Goal: Task Accomplishment & Management: Use online tool/utility

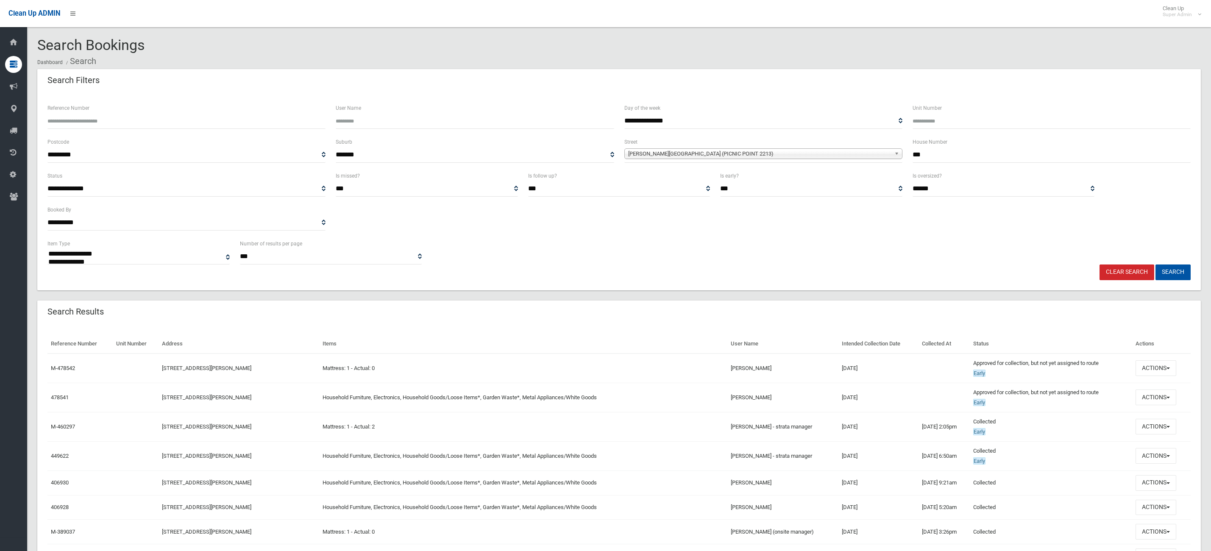
select select
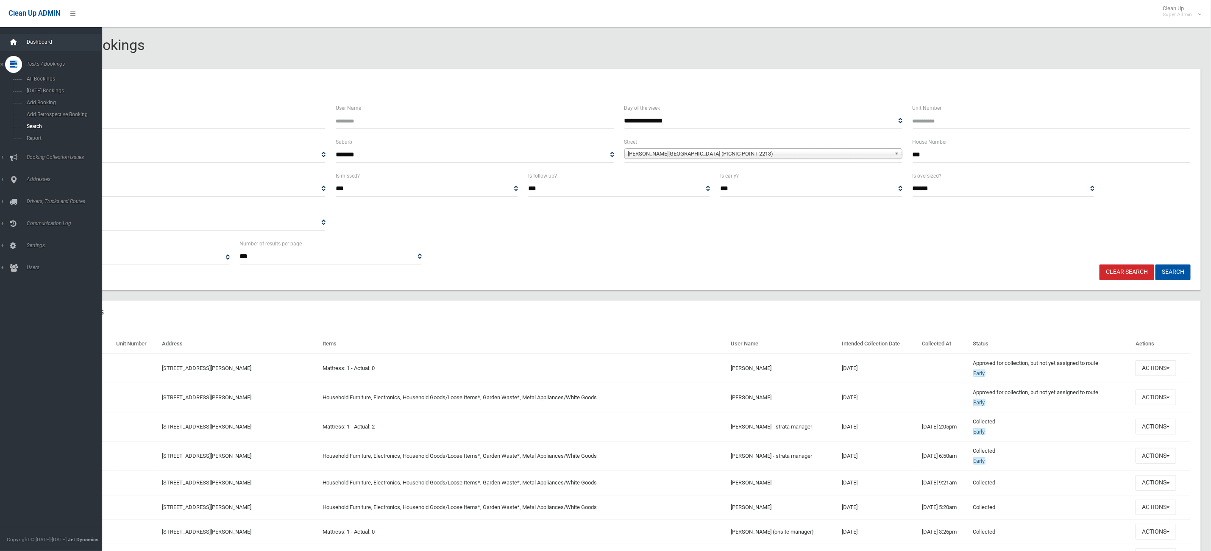
click at [21, 41] on div at bounding box center [13, 42] width 17 height 17
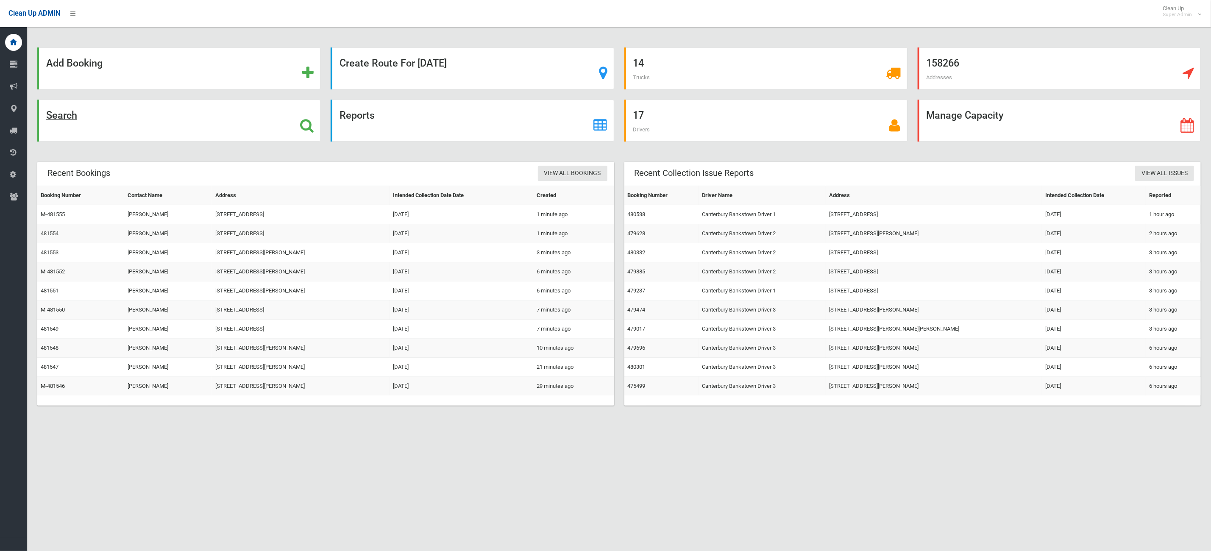
click at [215, 139] on div "Search" at bounding box center [178, 121] width 283 height 42
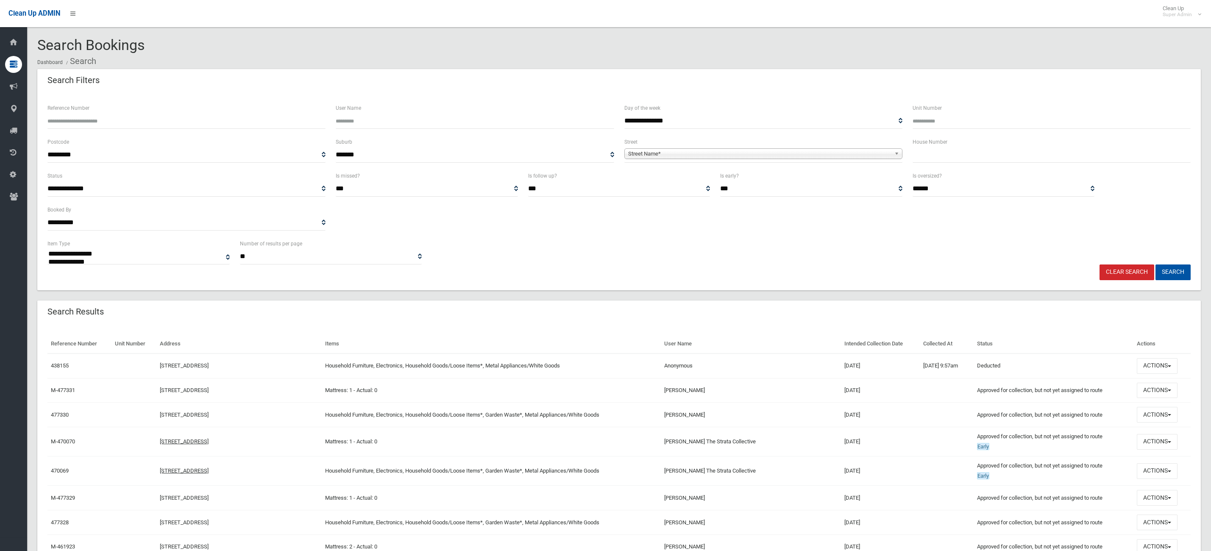
select select
click at [956, 163] on div "House Number" at bounding box center [1051, 154] width 288 height 34
click at [948, 153] on input "text" at bounding box center [1051, 155] width 278 height 16
type input "*"
click at [838, 150] on span "Street Name*" at bounding box center [759, 154] width 263 height 10
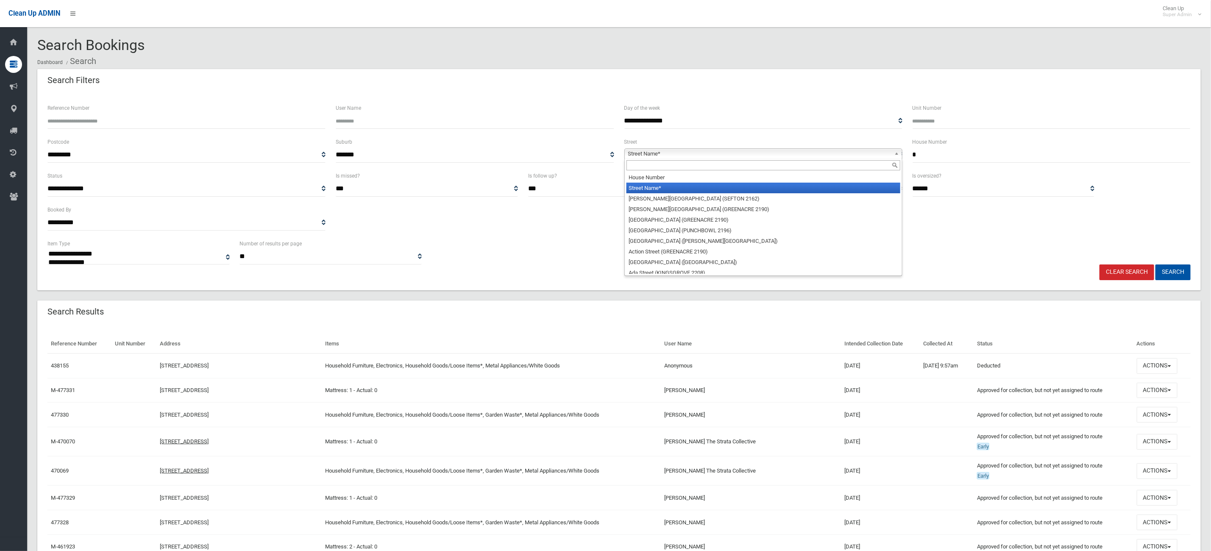
click at [720, 167] on input "text" at bounding box center [763, 165] width 274 height 10
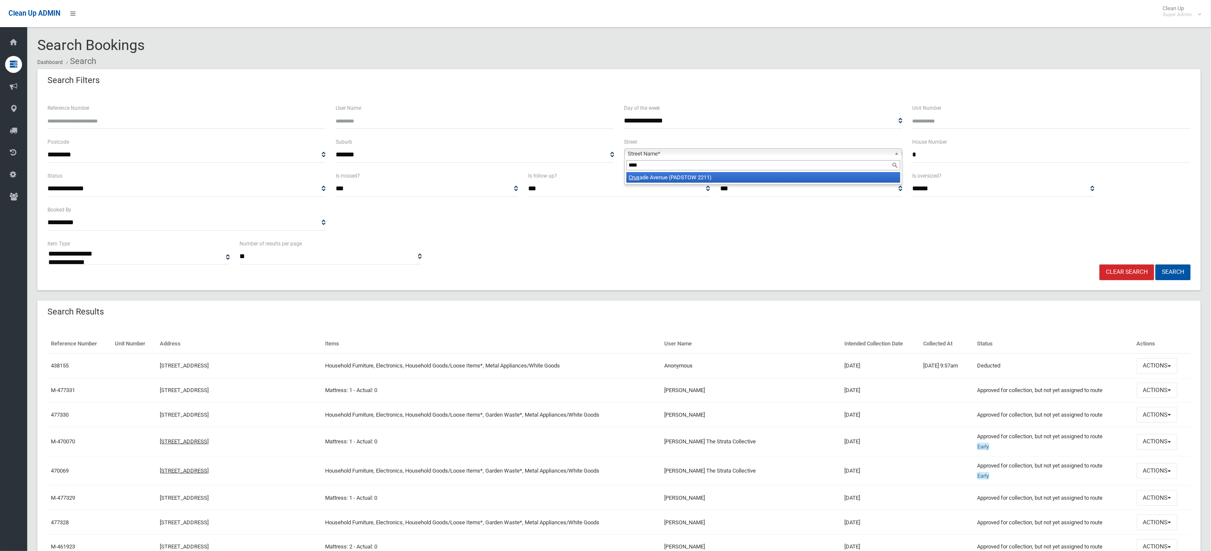
type input "****"
click at [700, 177] on li "Crus ade Avenue (PADSTOW 2211)" at bounding box center [763, 177] width 274 height 11
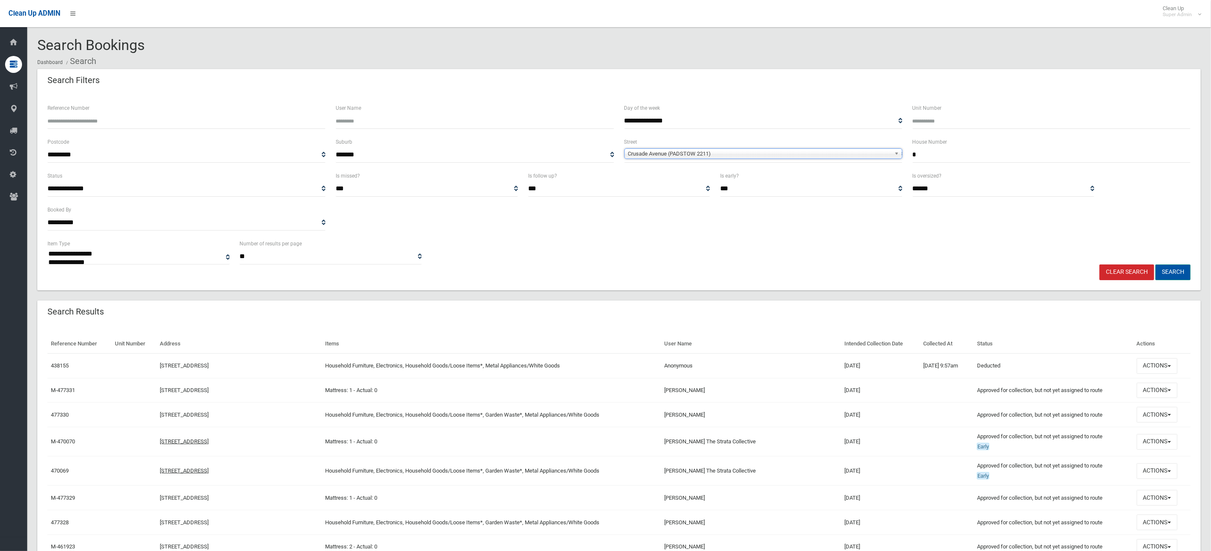
click at [1187, 275] on button "Search" at bounding box center [1172, 272] width 35 height 16
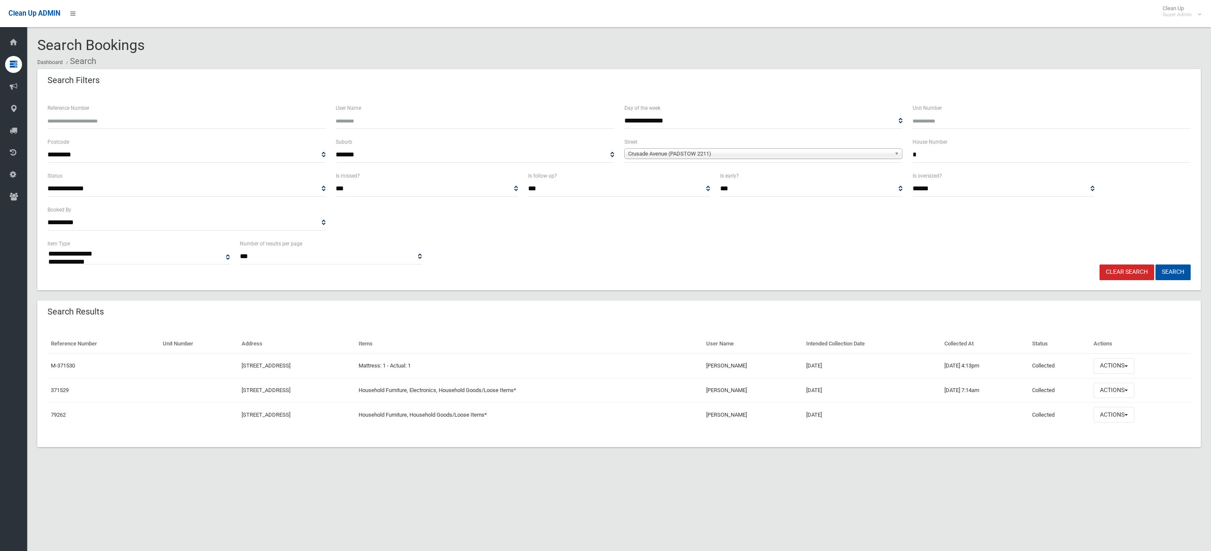
select select
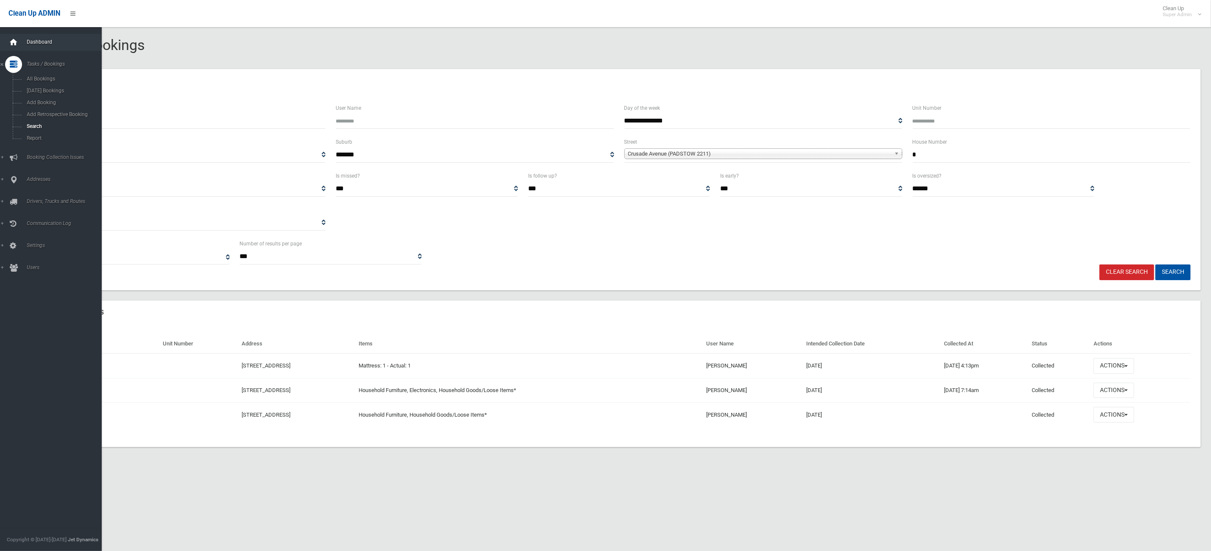
click at [11, 41] on icon at bounding box center [13, 42] width 9 height 17
